Goal: Task Accomplishment & Management: Manage account settings

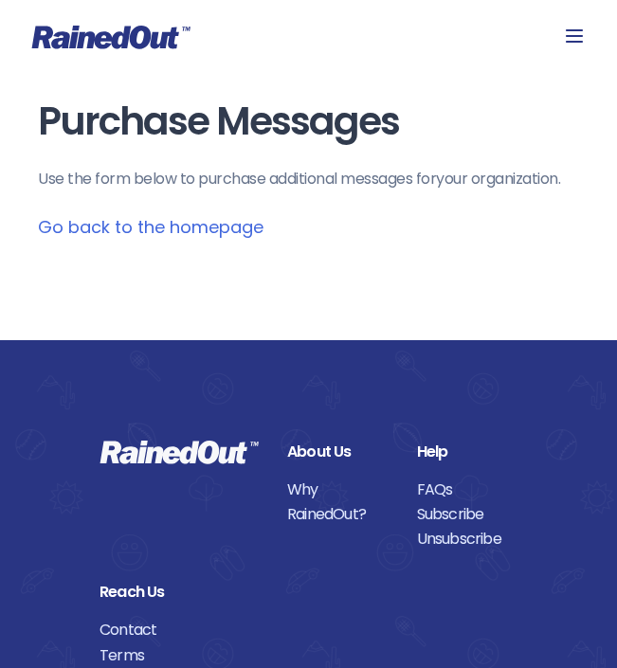
click at [231, 217] on link "Go back to the homepage" at bounding box center [151, 227] width 226 height 24
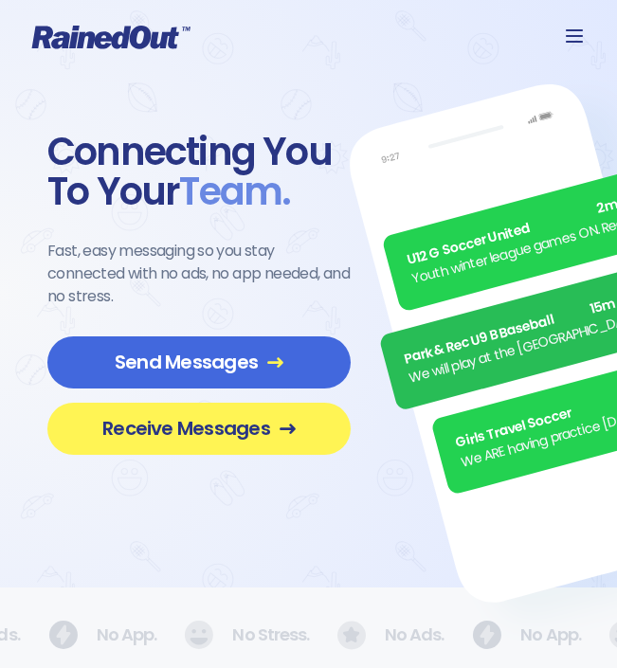
click at [572, 30] on icon at bounding box center [574, 35] width 17 height 13
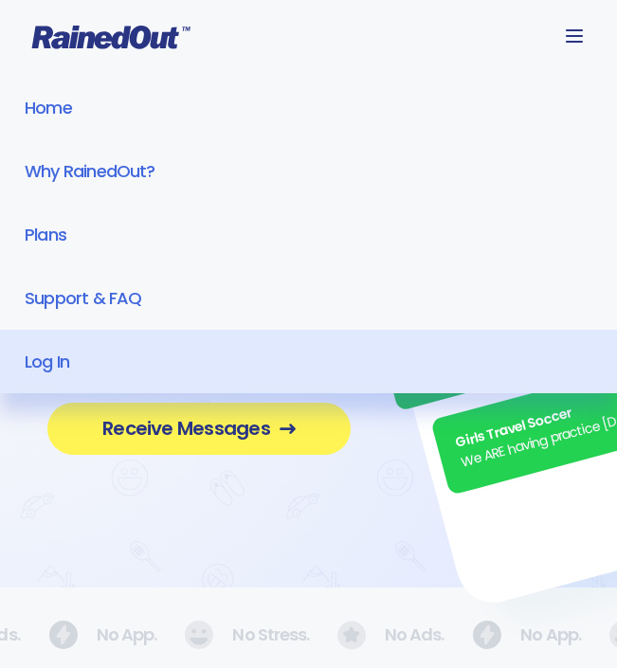
click at [121, 351] on link "Log In" at bounding box center [308, 361] width 617 height 63
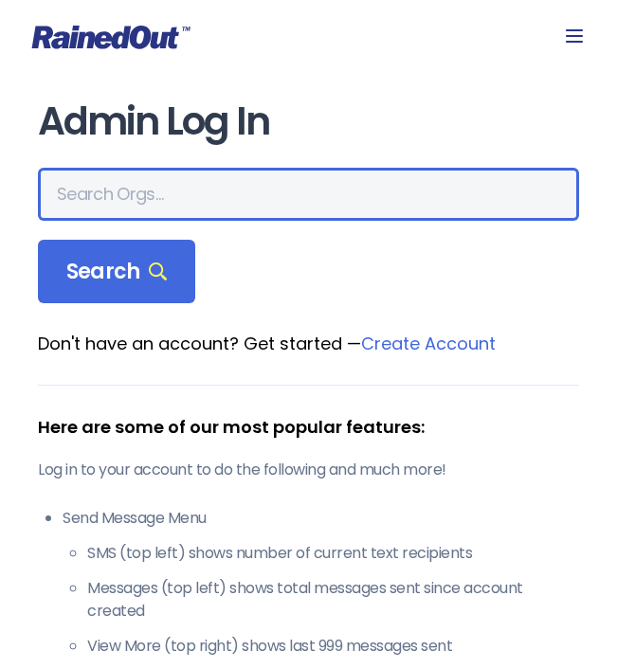
click at [175, 212] on input "text" at bounding box center [308, 194] width 541 height 53
type input "[GEOGRAPHIC_DATA]"
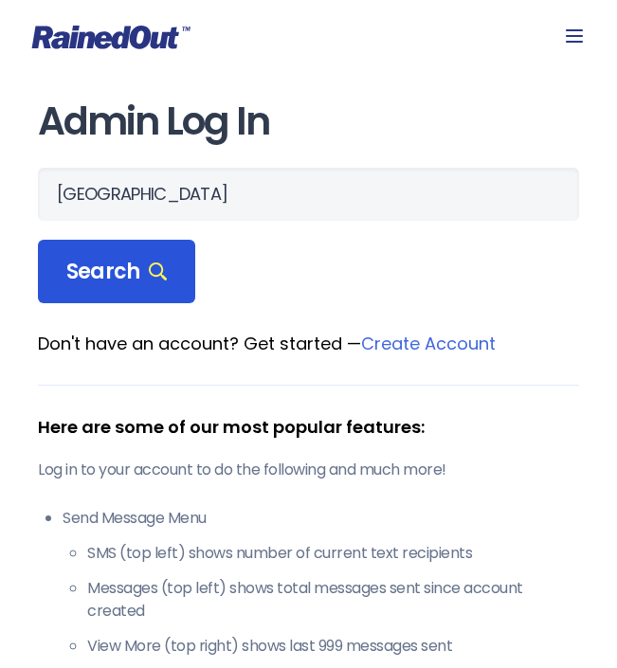
click at [111, 283] on span "Search" at bounding box center [116, 272] width 100 height 27
click at [158, 273] on icon at bounding box center [158, 272] width 18 height 18
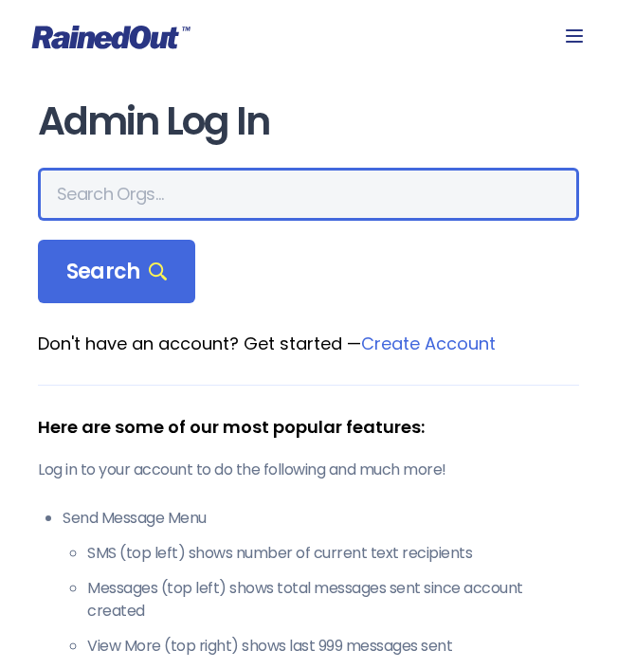
click at [146, 203] on input "text" at bounding box center [308, 194] width 541 height 53
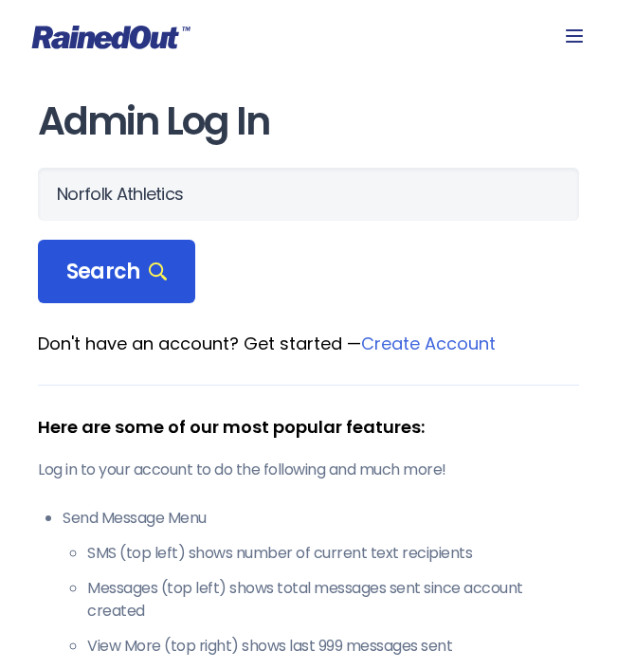
click at [144, 275] on span "Search" at bounding box center [116, 272] width 100 height 27
click at [177, 280] on div "Search" at bounding box center [116, 272] width 157 height 64
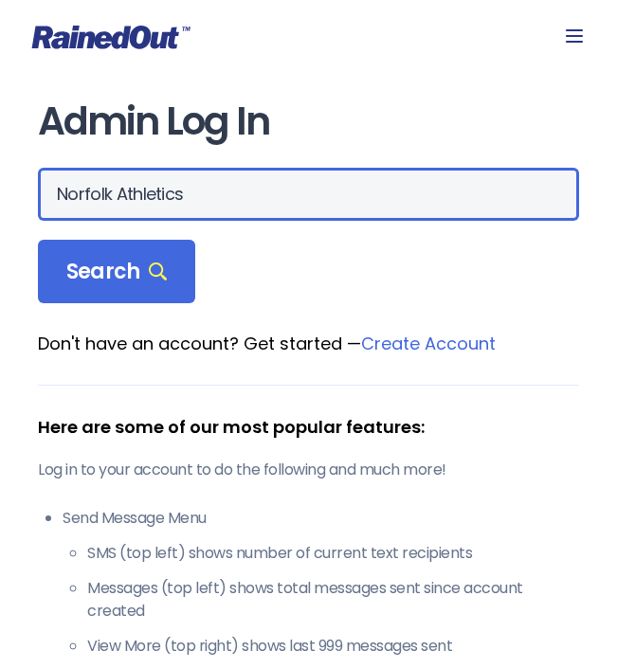
click at [225, 184] on input "Norfolk Athletics" at bounding box center [308, 194] width 541 height 53
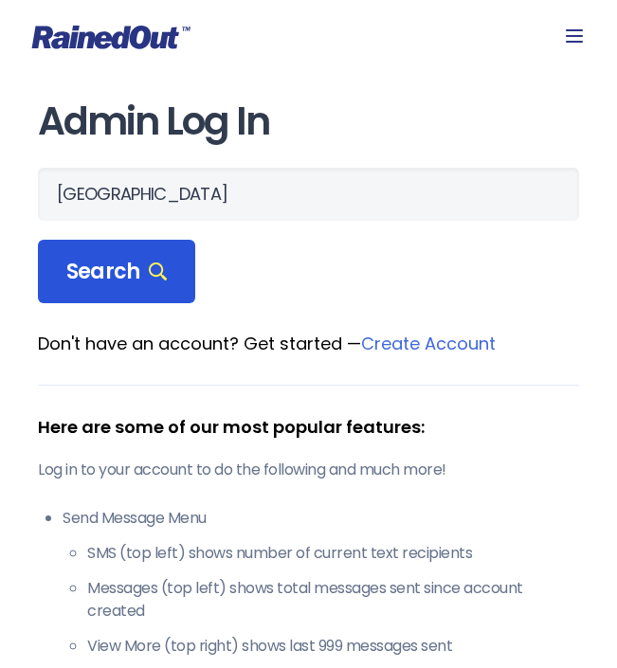
click at [115, 293] on div "Search" at bounding box center [116, 272] width 157 height 64
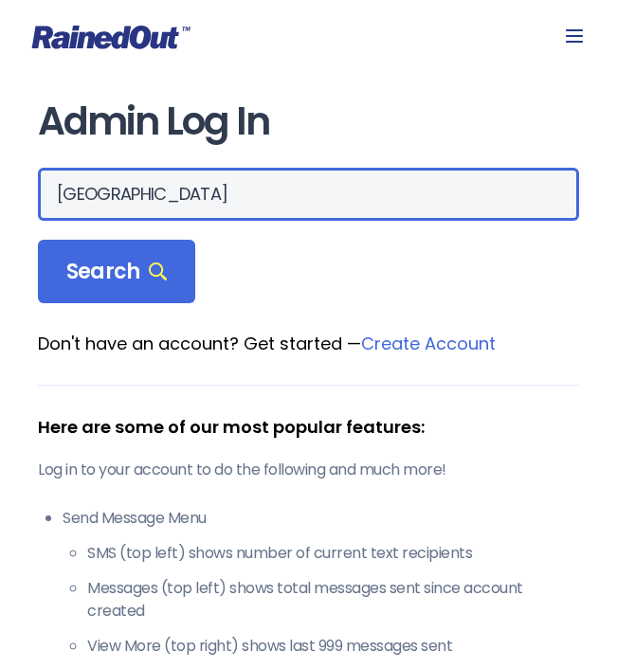
click at [165, 200] on input "[GEOGRAPHIC_DATA]" at bounding box center [308, 194] width 541 height 53
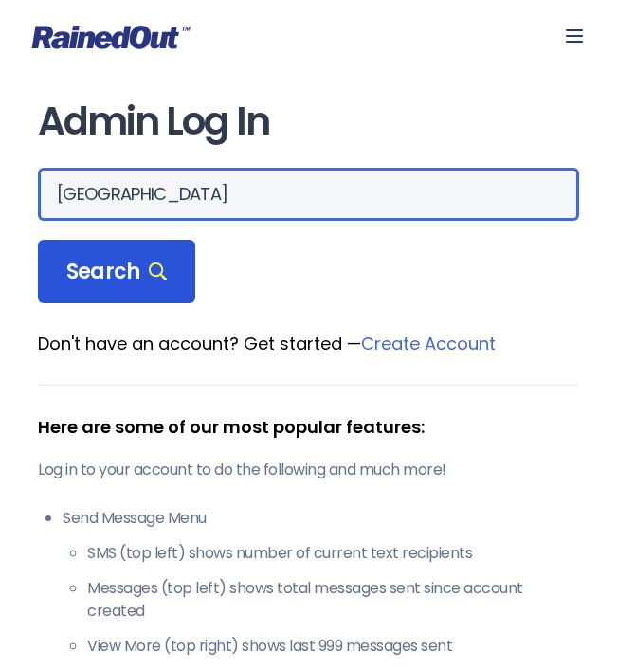
type input "[GEOGRAPHIC_DATA]"
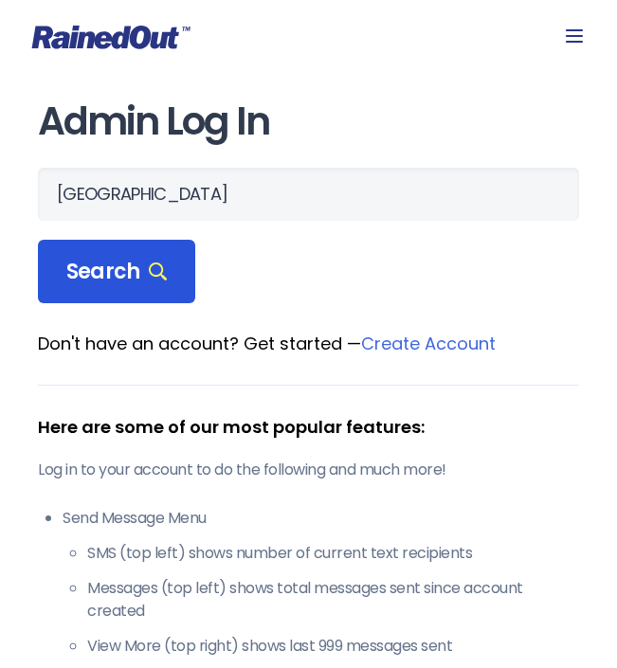
click at [133, 283] on span "Search" at bounding box center [116, 272] width 100 height 27
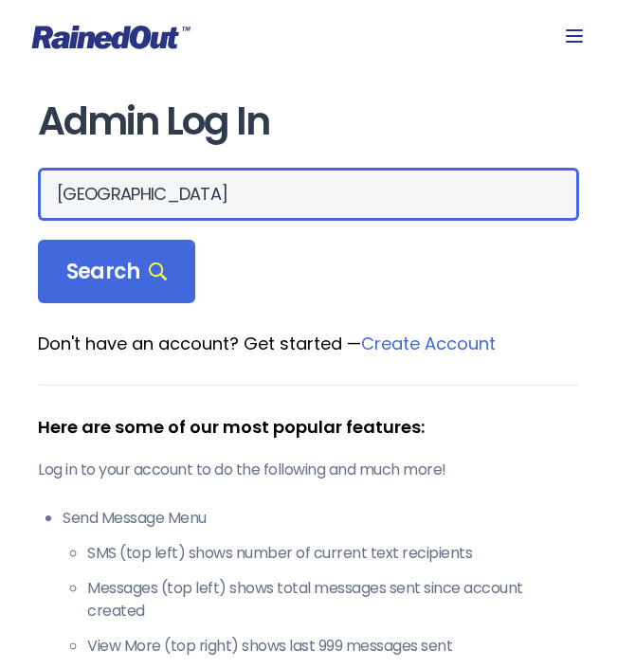
click at [134, 203] on input "[GEOGRAPHIC_DATA]" at bounding box center [308, 194] width 541 height 53
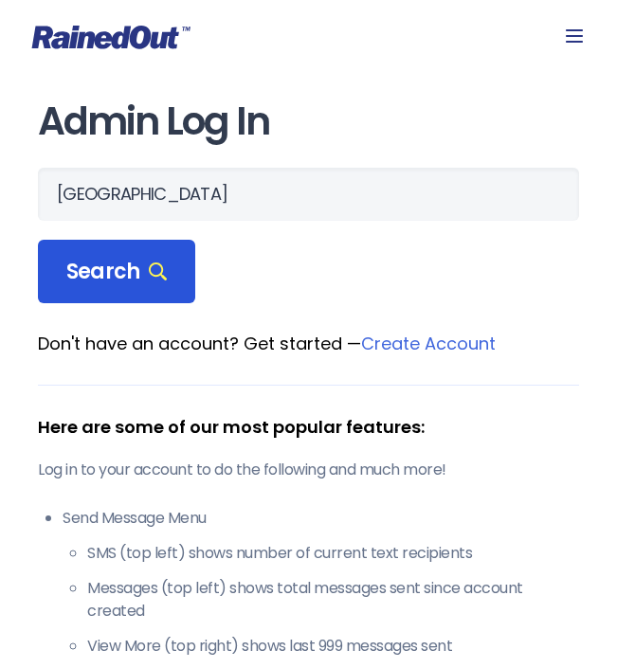
click at [110, 256] on div "Search" at bounding box center [116, 272] width 157 height 64
drag, startPoint x: 110, startPoint y: 256, endPoint x: 125, endPoint y: 269, distance: 20.1
click at [125, 269] on span "Search" at bounding box center [116, 272] width 100 height 27
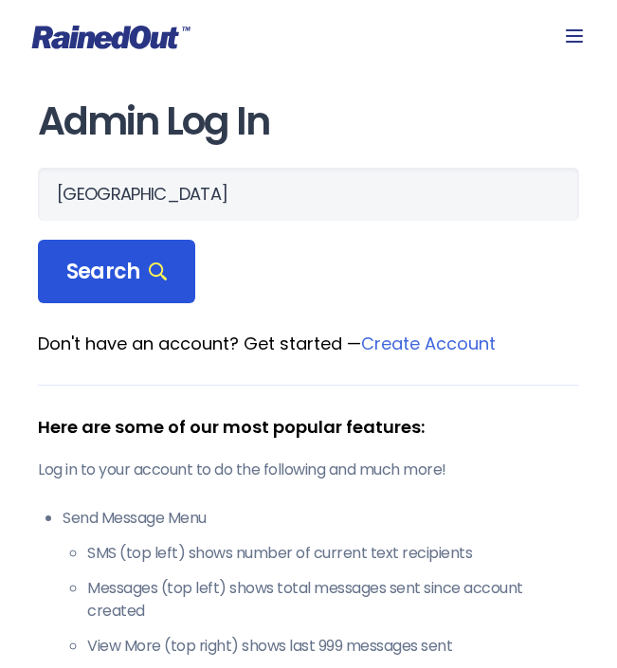
click at [125, 269] on span "Search" at bounding box center [116, 272] width 100 height 27
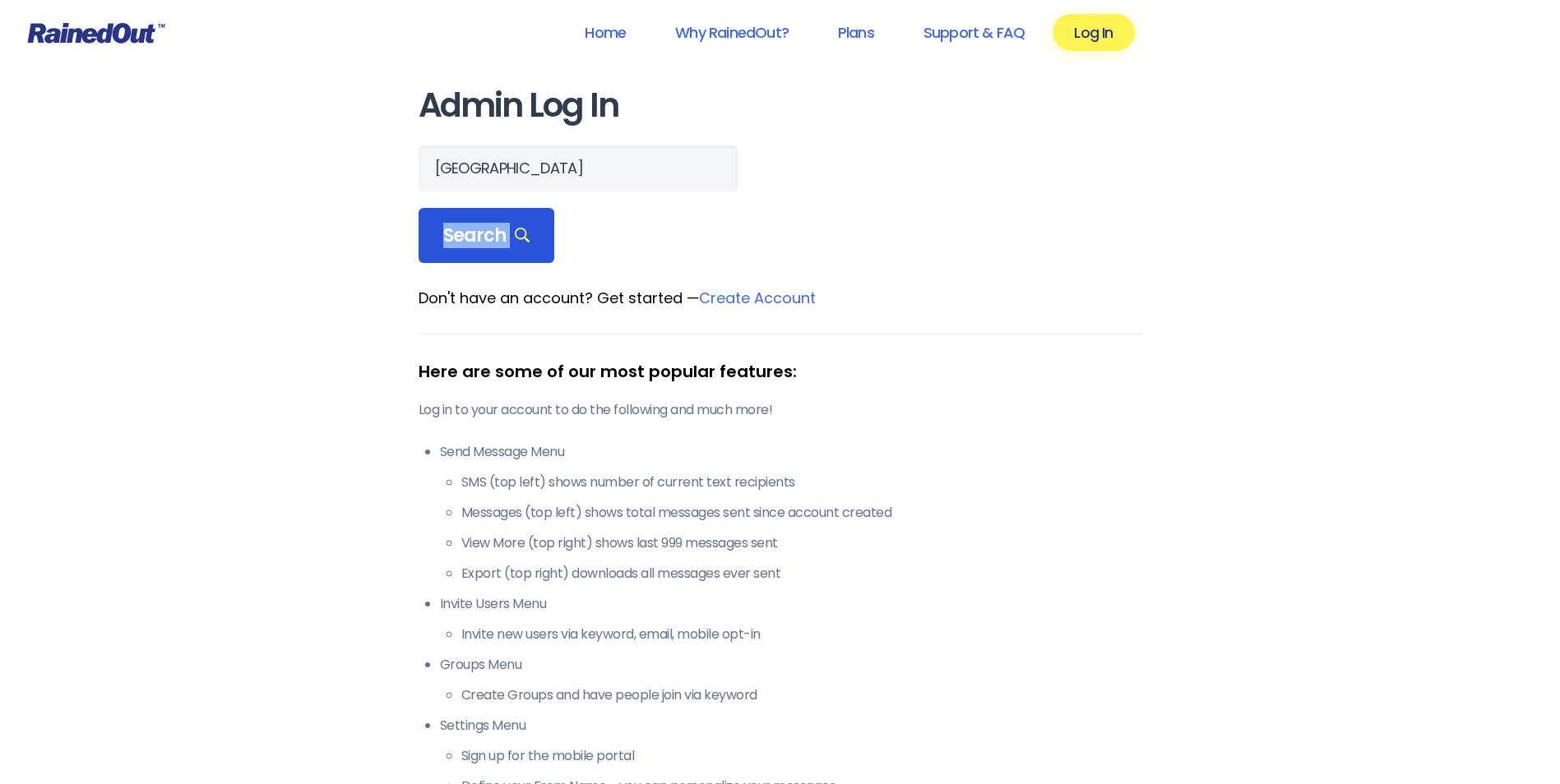
click at [515, 246] on span "Search" at bounding box center [487, 236] width 87 height 23
click at [521, 244] on span "Search" at bounding box center [487, 236] width 87 height 23
click at [524, 243] on icon at bounding box center [522, 236] width 16 height 16
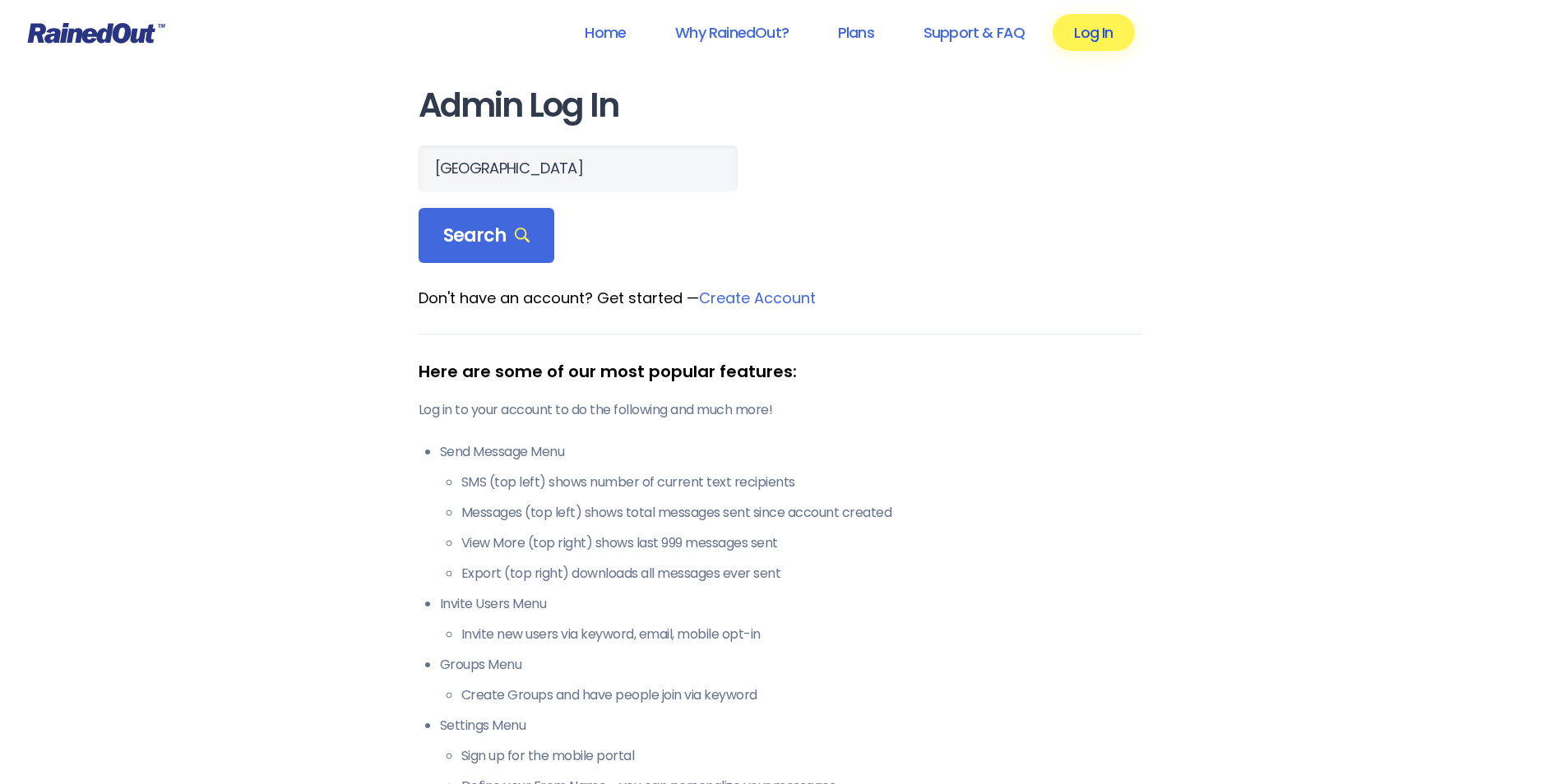
click at [534, 36] on link "Log In" at bounding box center [1093, 32] width 82 height 37
click at [482, 226] on span "Search" at bounding box center [487, 236] width 87 height 23
click at [472, 194] on form "Search" at bounding box center [780, 205] width 724 height 118
click at [471, 174] on input "text" at bounding box center [578, 168] width 319 height 46
click at [510, 227] on span "Search" at bounding box center [487, 236] width 87 height 23
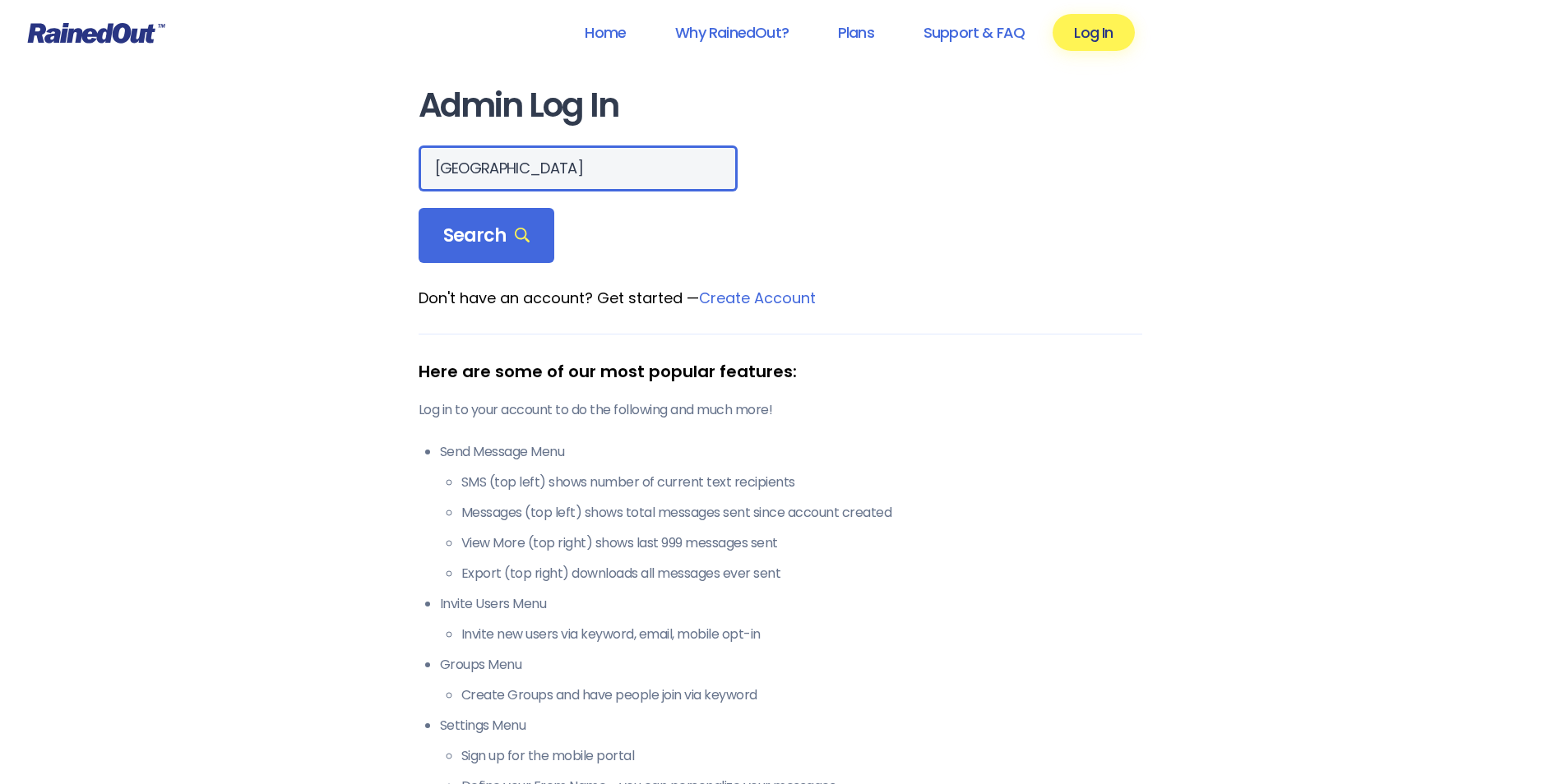
click at [521, 153] on input "[GEOGRAPHIC_DATA]" at bounding box center [578, 168] width 319 height 46
type input "[GEOGRAPHIC_DATA]"
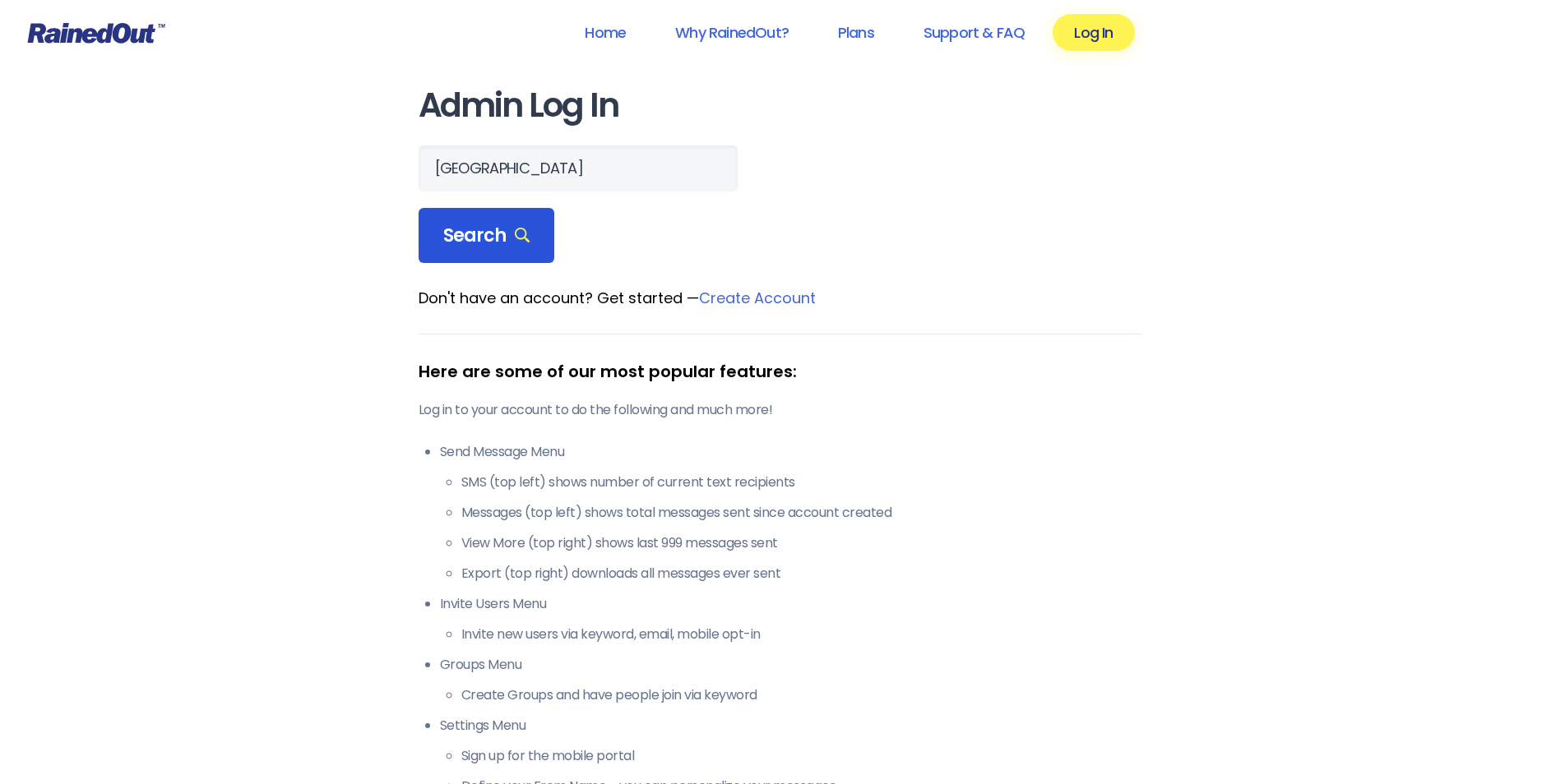
click at [487, 228] on span "Search" at bounding box center [487, 236] width 87 height 23
click at [523, 243] on icon at bounding box center [522, 236] width 16 height 16
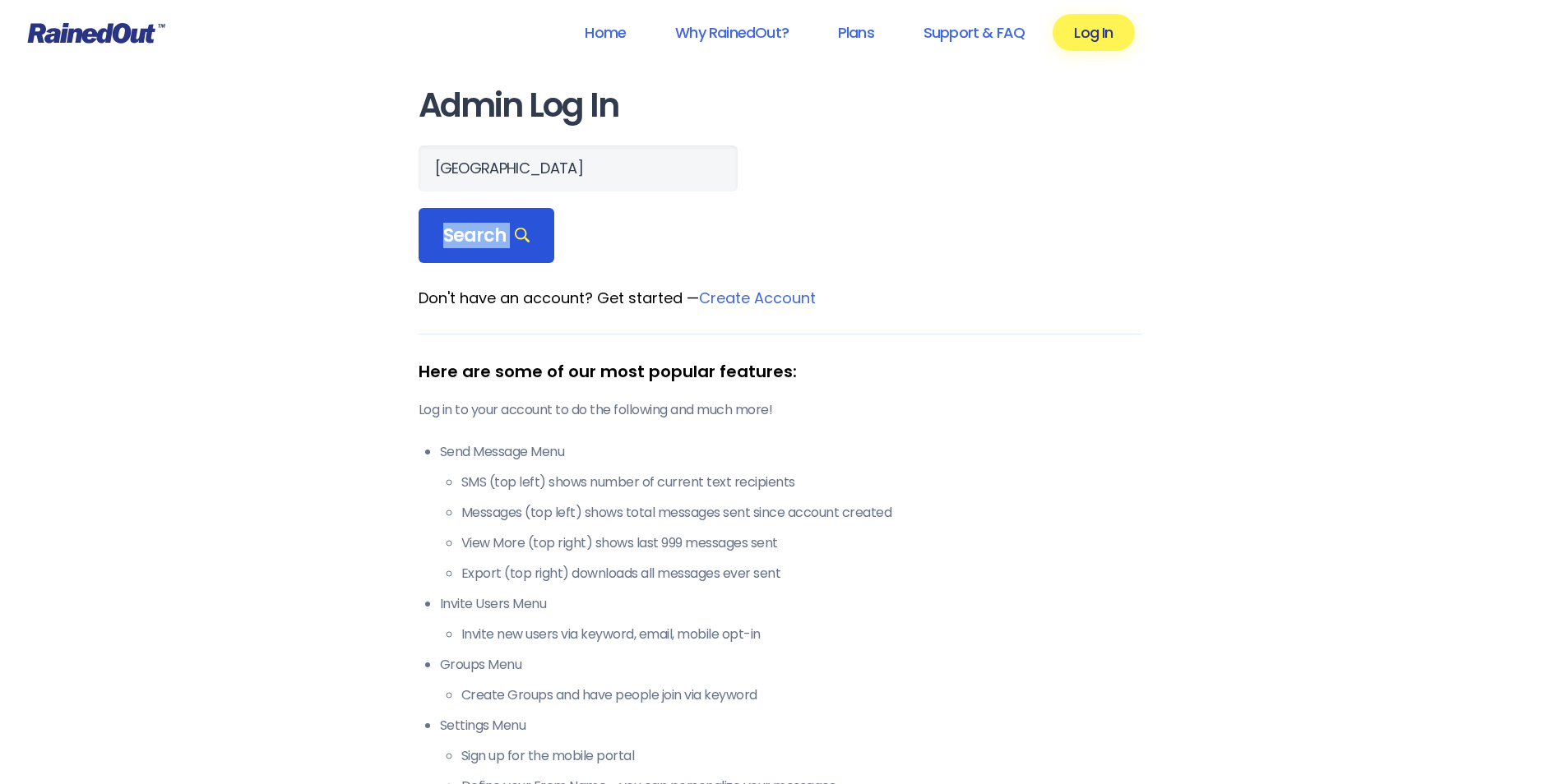
click at [523, 243] on icon at bounding box center [522, 236] width 16 height 16
click at [515, 243] on icon at bounding box center [522, 236] width 16 height 16
click at [524, 225] on span "Search" at bounding box center [487, 236] width 87 height 23
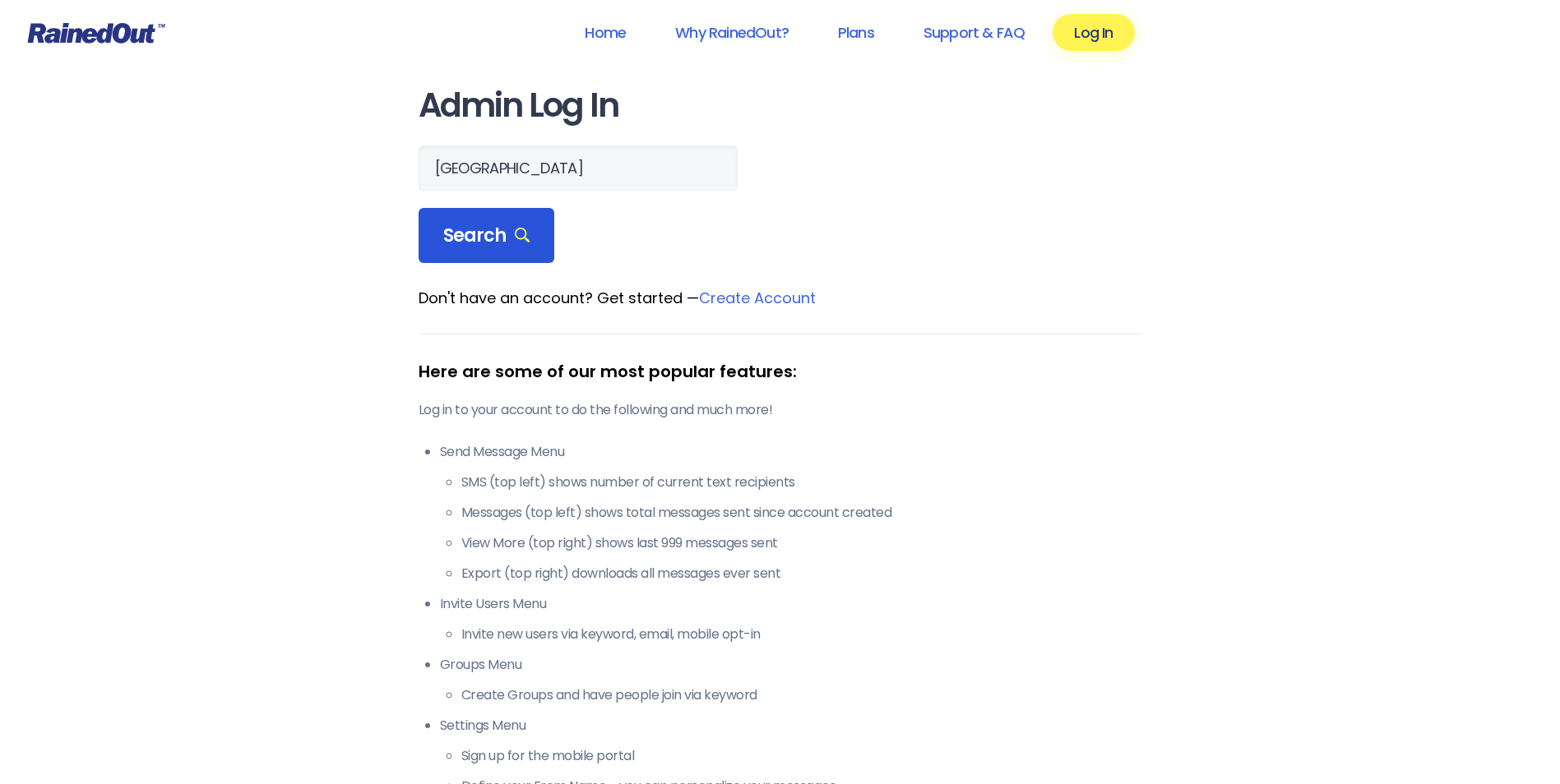
click at [507, 245] on span "Search" at bounding box center [487, 236] width 87 height 23
click at [514, 245] on span "Search" at bounding box center [487, 236] width 87 height 23
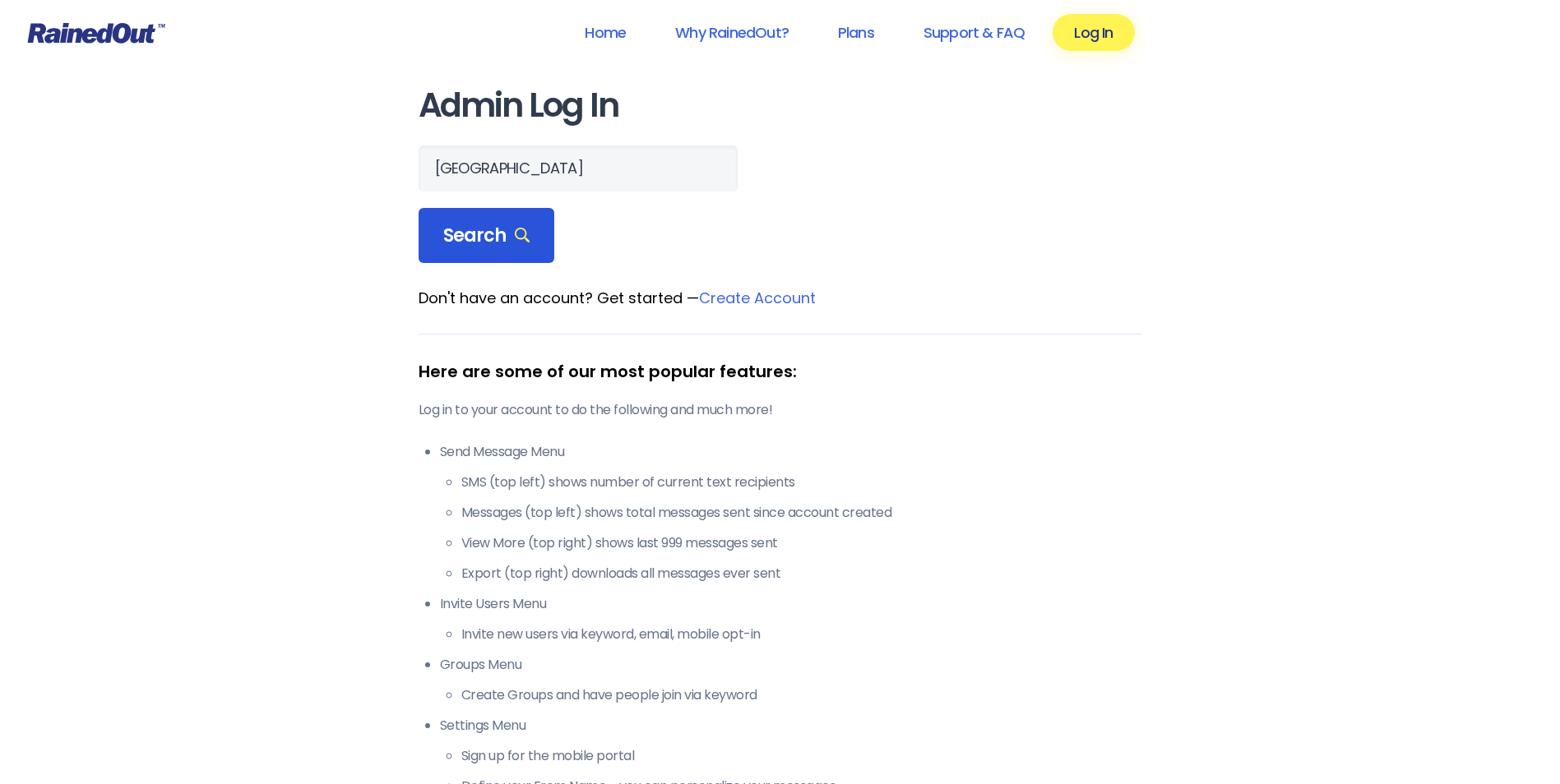
click at [509, 228] on span "Search" at bounding box center [487, 236] width 87 height 23
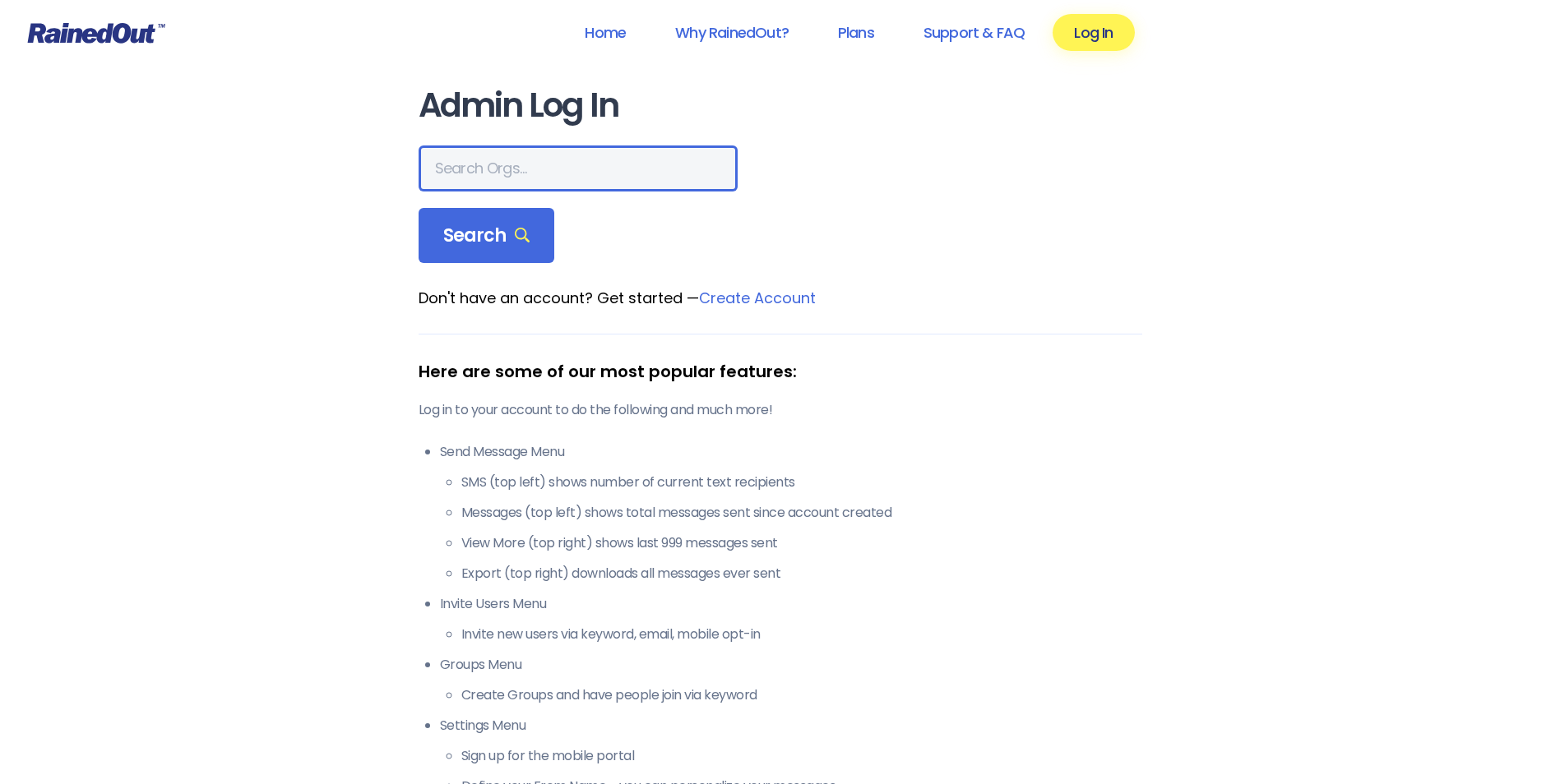
click at [523, 167] on input "text" at bounding box center [578, 168] width 319 height 46
type input "[GEOGRAPHIC_DATA]"
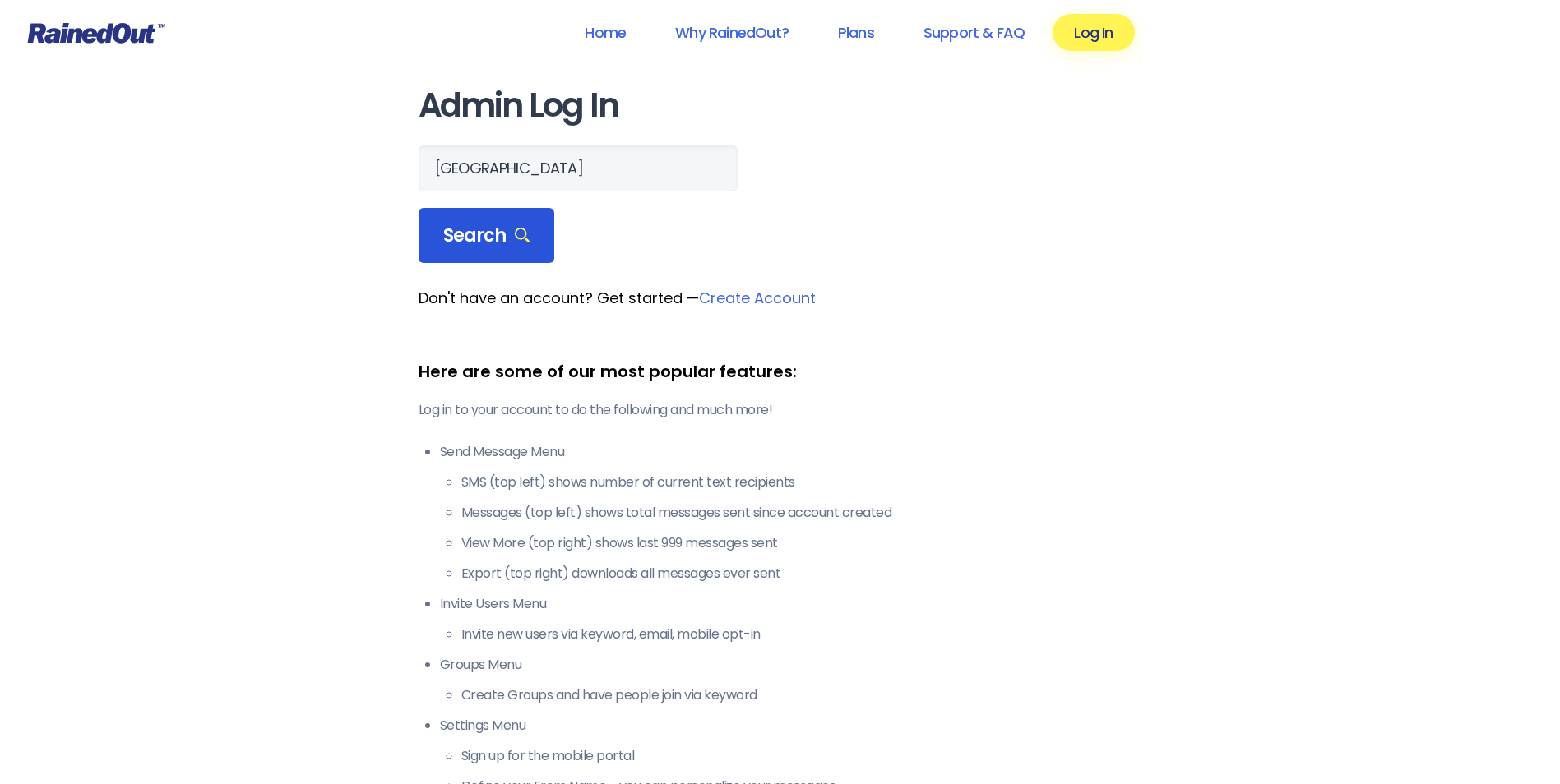
click at [499, 236] on span "Search" at bounding box center [487, 236] width 87 height 23
drag, startPoint x: 499, startPoint y: 236, endPoint x: 515, endPoint y: 247, distance: 19.4
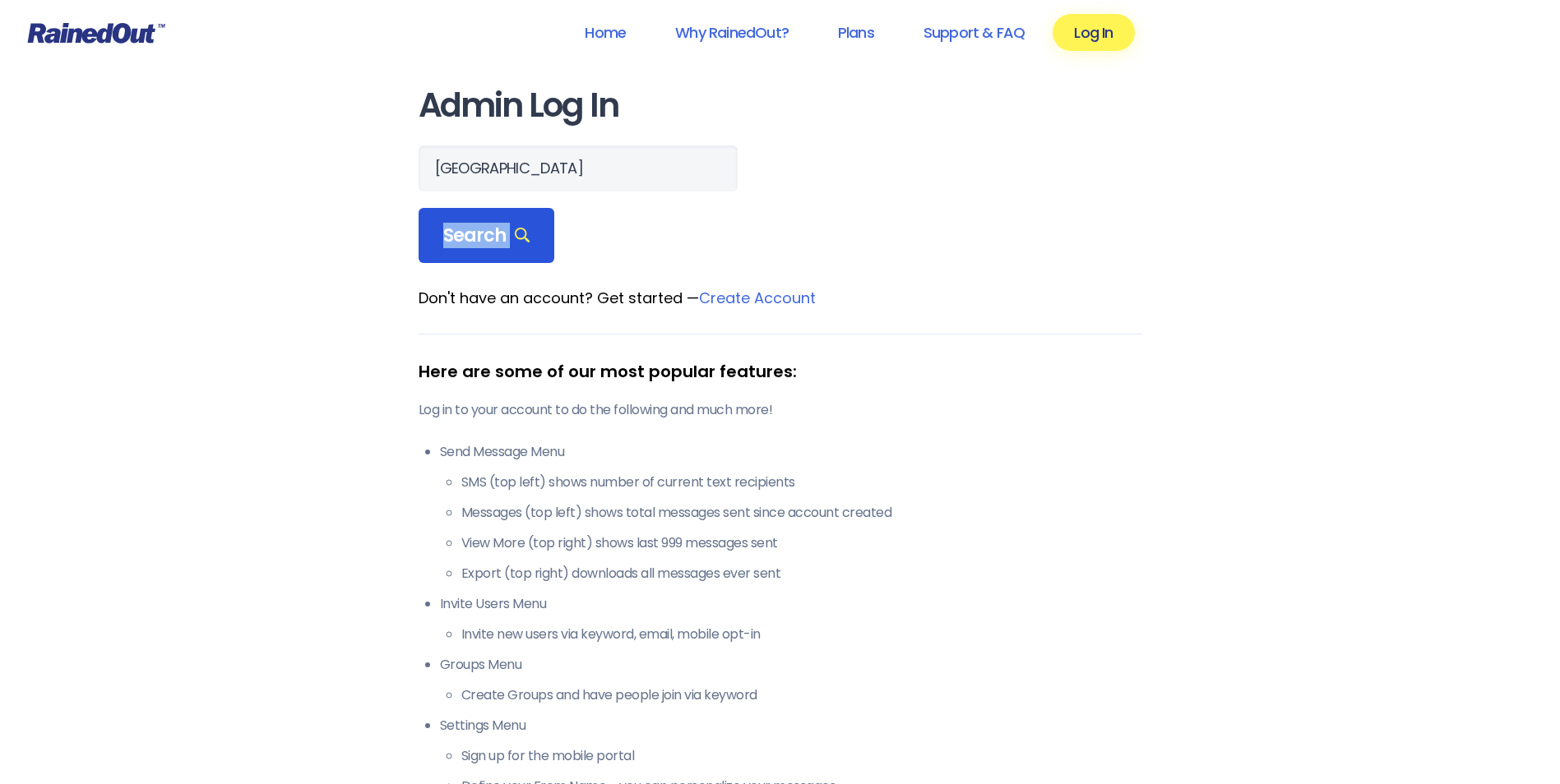
click at [515, 247] on div "Search" at bounding box center [486, 236] width 136 height 56
click at [532, 235] on div "Search" at bounding box center [486, 236] width 136 height 56
click at [522, 226] on span "Search" at bounding box center [487, 236] width 87 height 23
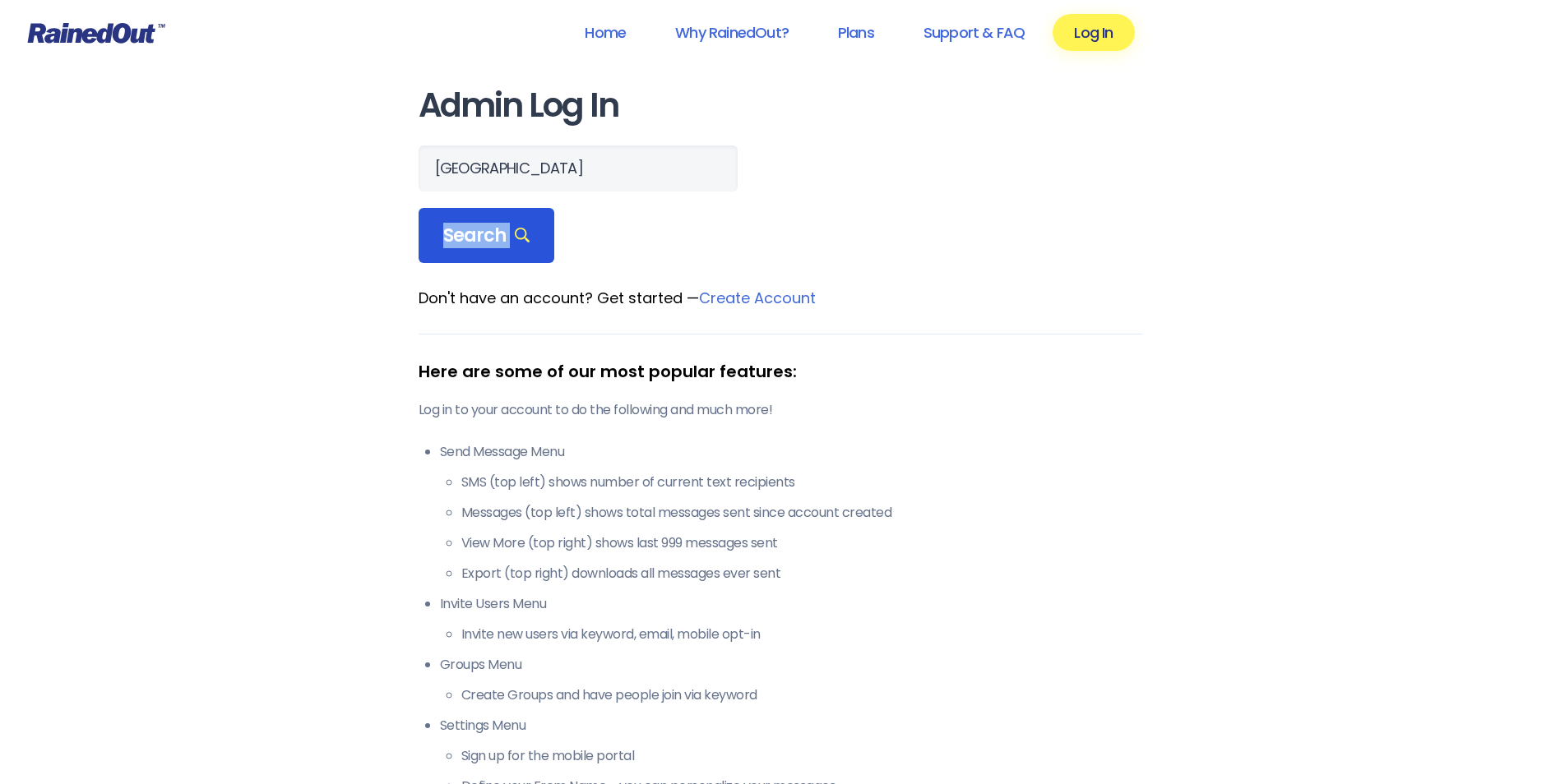
click at [522, 226] on span "Search" at bounding box center [487, 236] width 87 height 23
drag, startPoint x: 522, startPoint y: 226, endPoint x: 522, endPoint y: 238, distance: 12.0
click at [522, 238] on icon at bounding box center [522, 236] width 16 height 16
click at [515, 240] on icon at bounding box center [522, 236] width 16 height 16
click at [485, 228] on span "Search" at bounding box center [487, 236] width 87 height 23
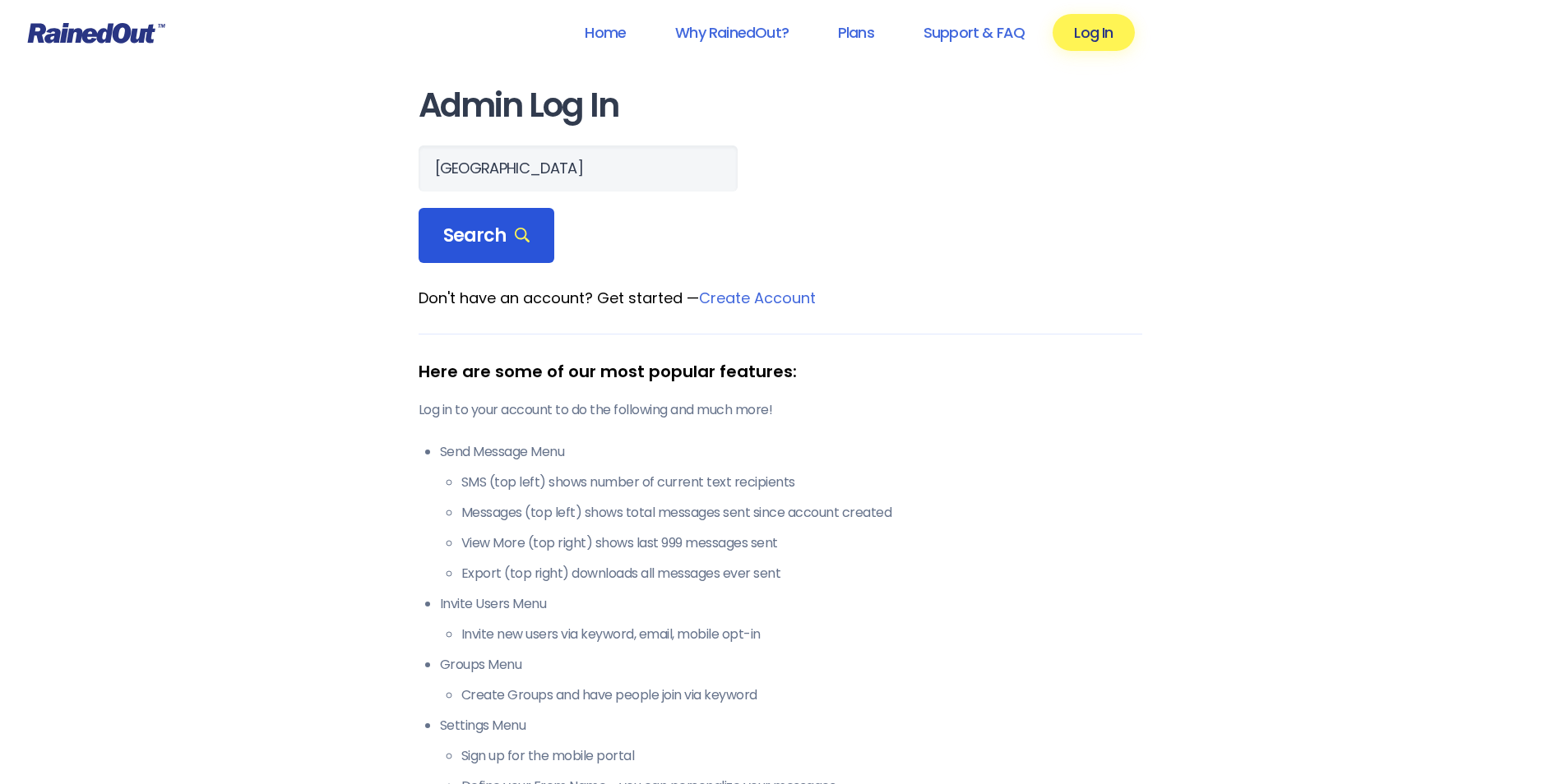
click at [456, 251] on div "Search" at bounding box center [486, 236] width 136 height 56
click at [474, 250] on div "Search" at bounding box center [486, 236] width 136 height 56
click at [531, 238] on div "Search" at bounding box center [486, 236] width 136 height 56
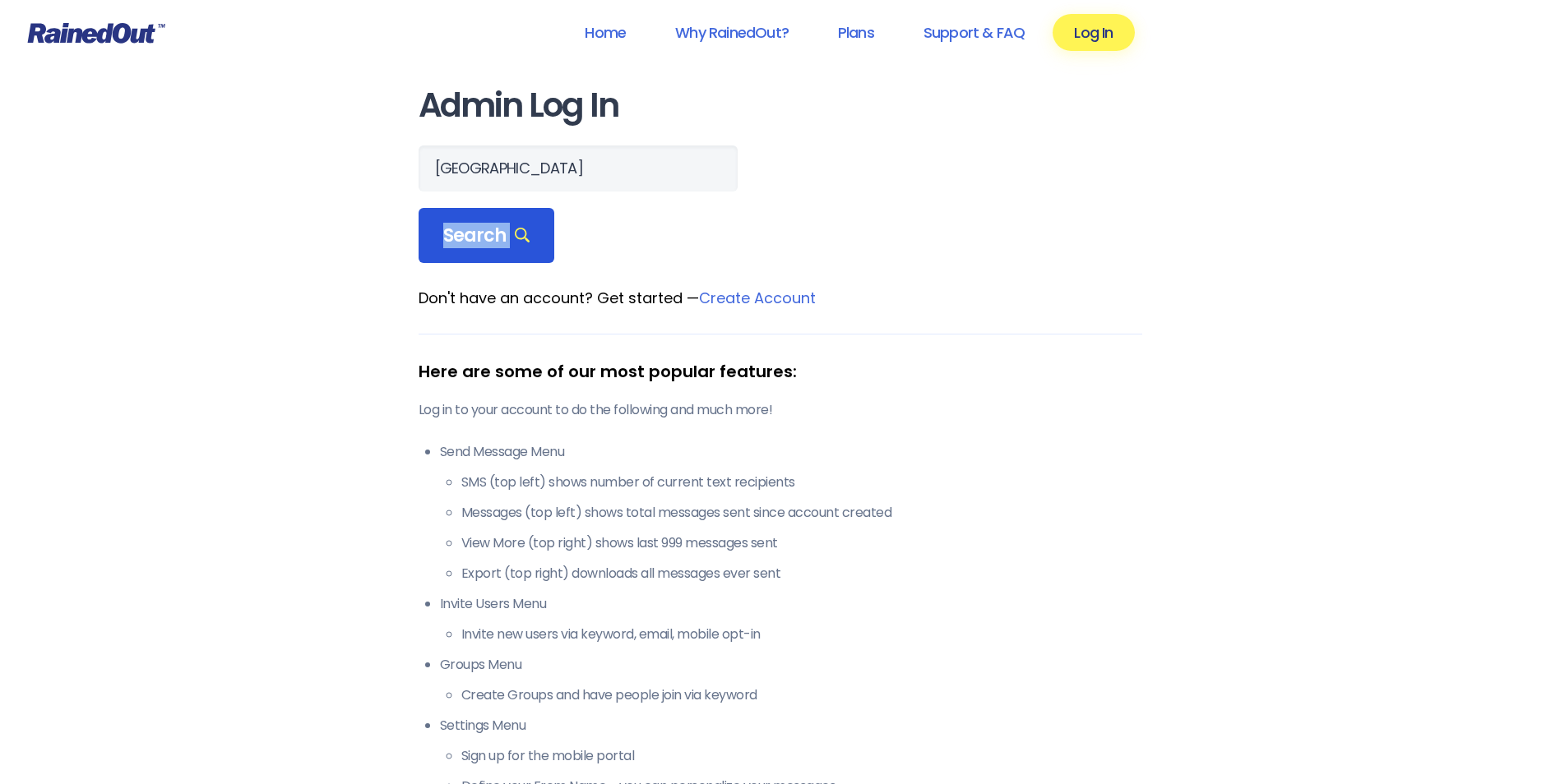
click at [531, 238] on div "Search" at bounding box center [486, 236] width 136 height 56
click at [529, 241] on div "Search" at bounding box center [486, 236] width 136 height 56
click at [524, 230] on icon at bounding box center [522, 236] width 16 height 16
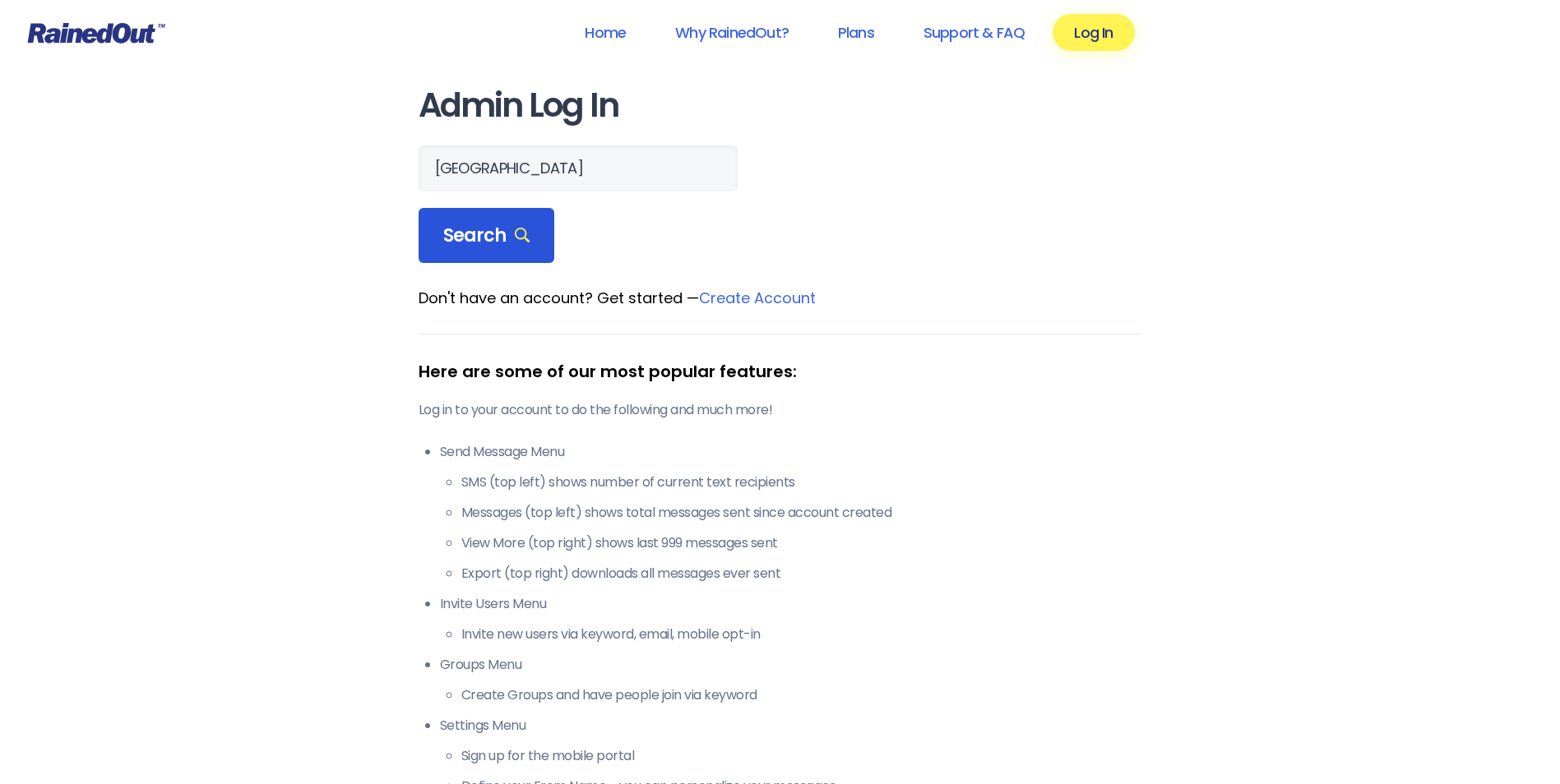
click at [520, 228] on icon at bounding box center [522, 236] width 16 height 16
click at [481, 252] on div "Search" at bounding box center [486, 236] width 136 height 56
